Goal: Task Accomplishment & Management: Manage account settings

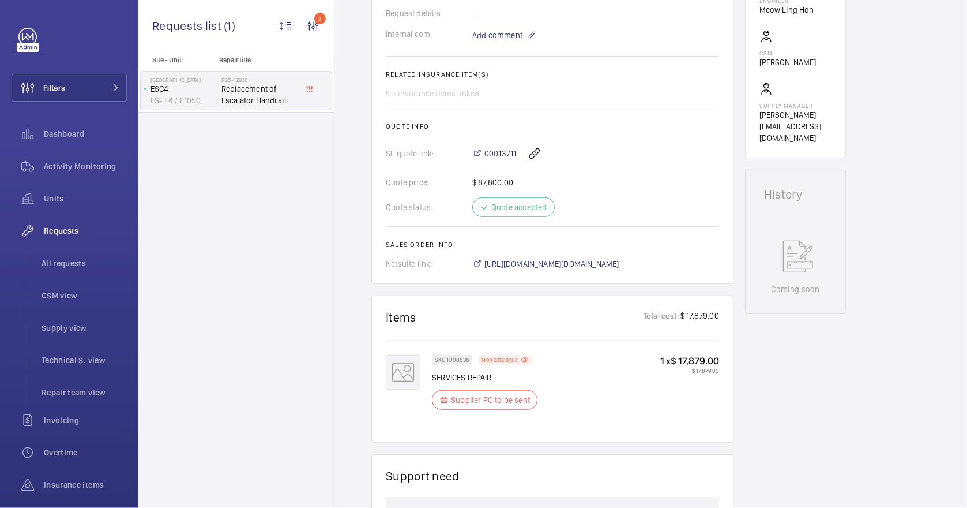
scroll to position [769, 0]
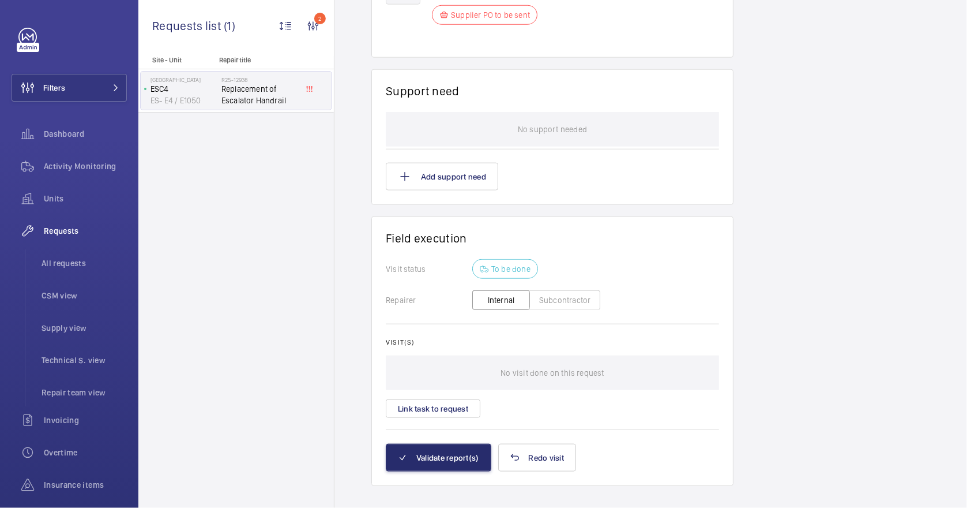
click at [553, 293] on button "Subcontractor" at bounding box center [565, 300] width 71 height 20
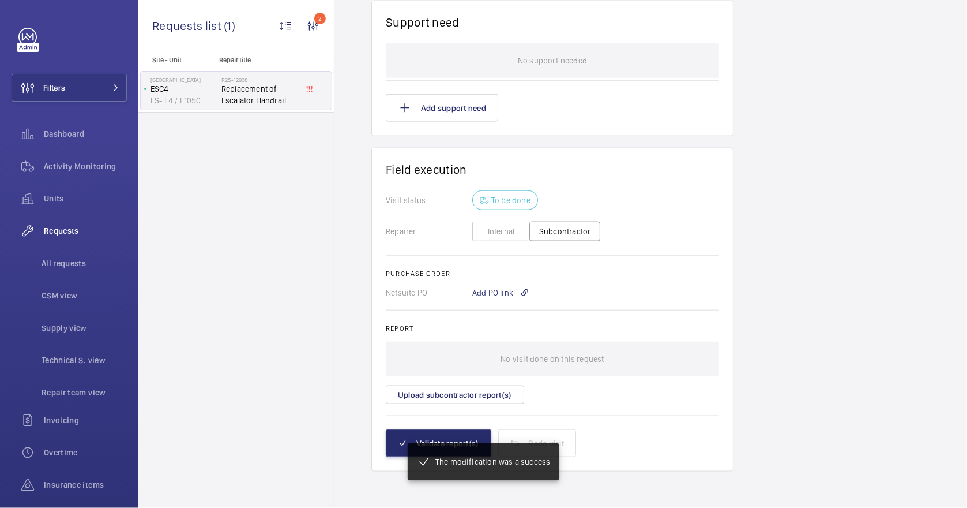
scroll to position [838, 0]
click at [492, 292] on div "Add PO link" at bounding box center [500, 293] width 57 height 12
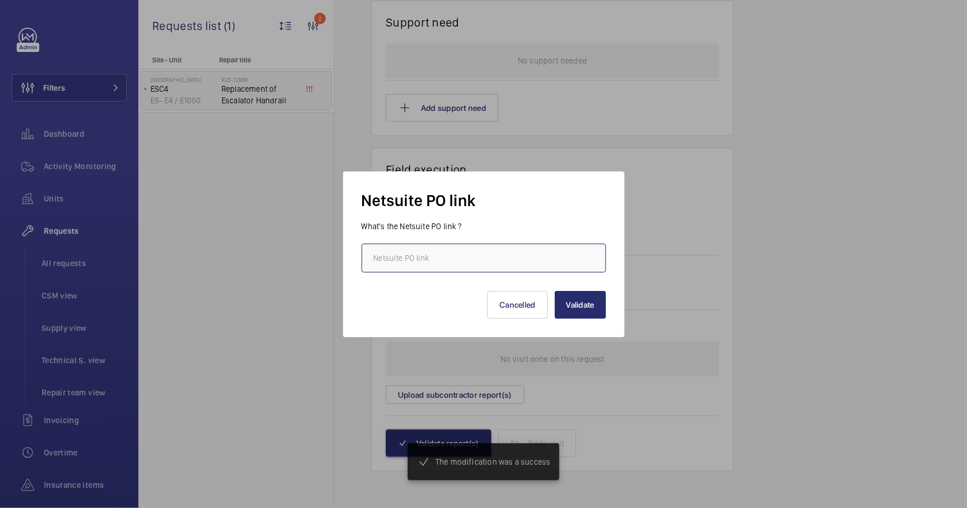
click at [452, 260] on input "text" at bounding box center [484, 257] width 245 height 29
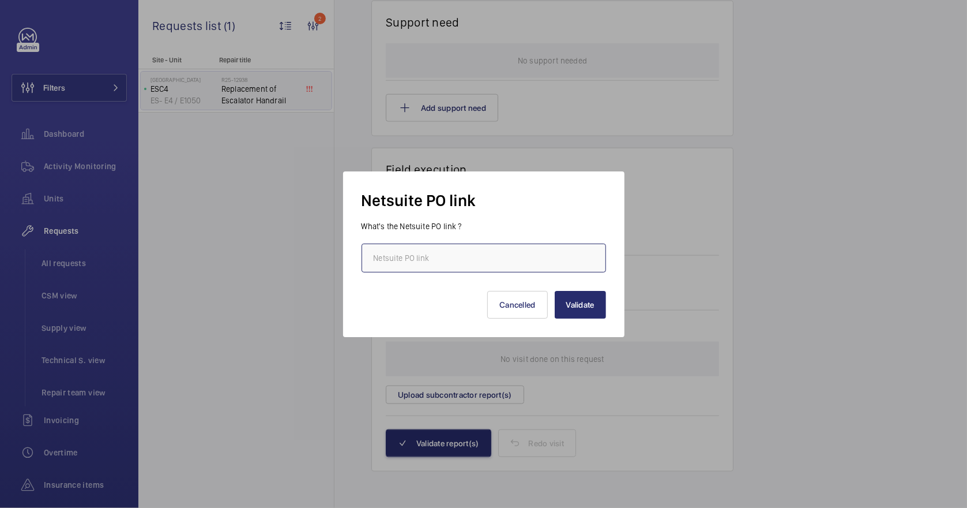
paste input "[URL][DOMAIN_NAME][DOMAIN_NAME]"
type input "[URL][DOMAIN_NAME][DOMAIN_NAME]"
click at [592, 302] on button "Validate" at bounding box center [580, 305] width 51 height 28
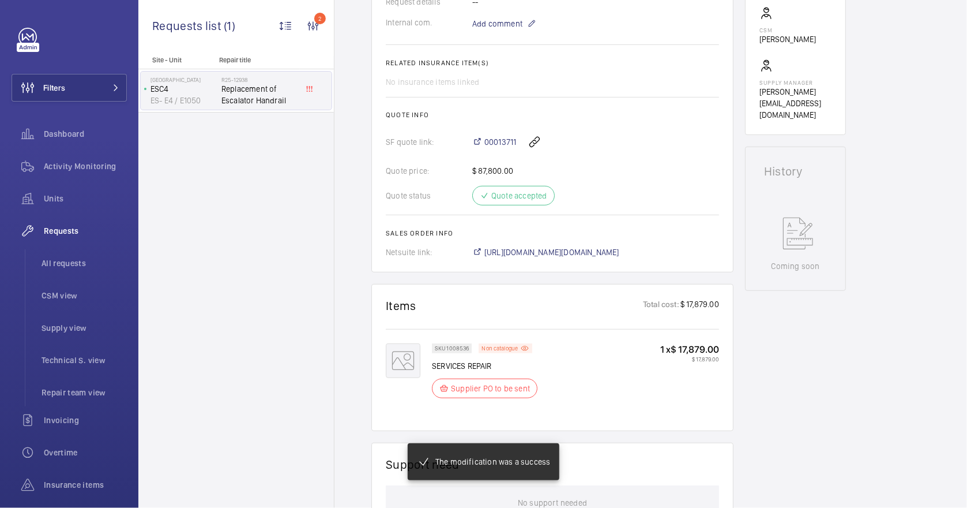
scroll to position [430, 0]
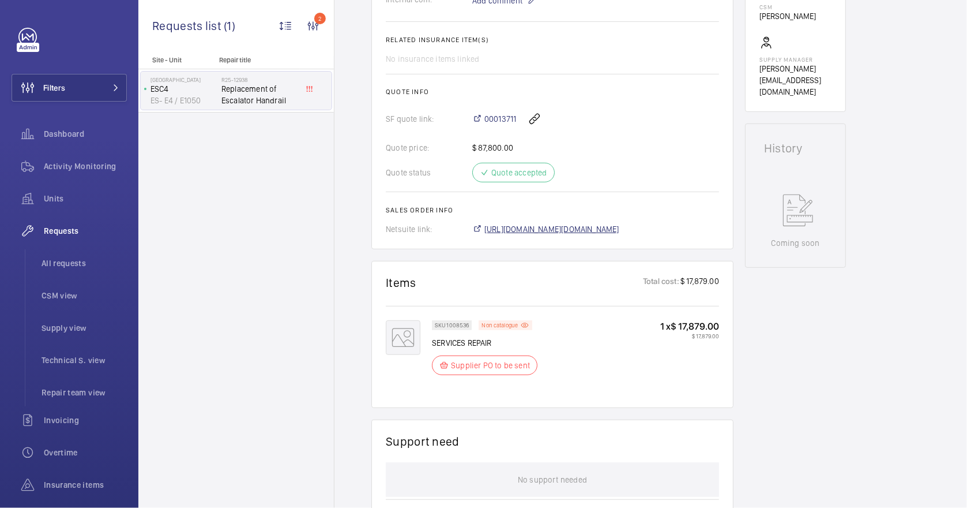
click at [610, 228] on span "[URL][DOMAIN_NAME][DOMAIN_NAME]" at bounding box center [552, 229] width 135 height 12
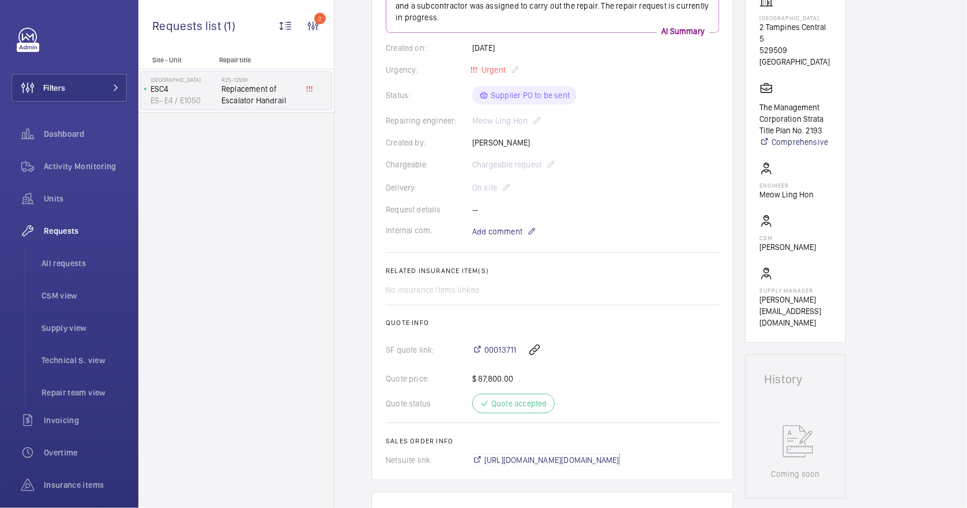
scroll to position [0, 0]
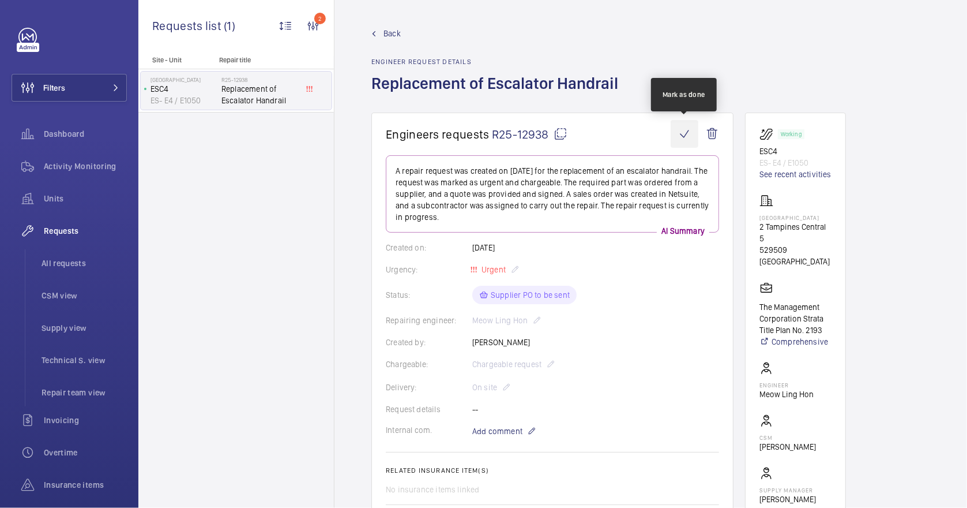
click at [684, 134] on wm-front-icon-button at bounding box center [685, 134] width 28 height 28
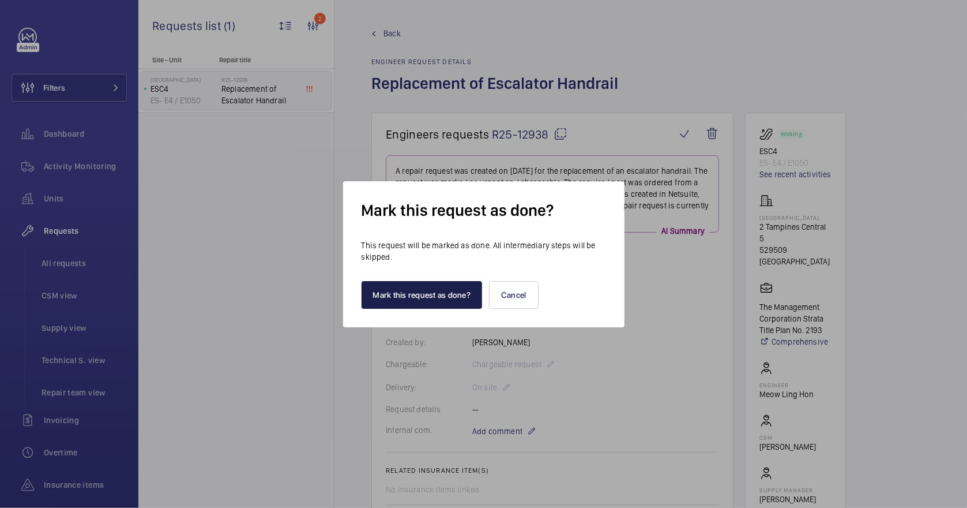
click at [428, 288] on button "Mark this request as done?" at bounding box center [422, 295] width 121 height 28
